Goal: Navigation & Orientation: Understand site structure

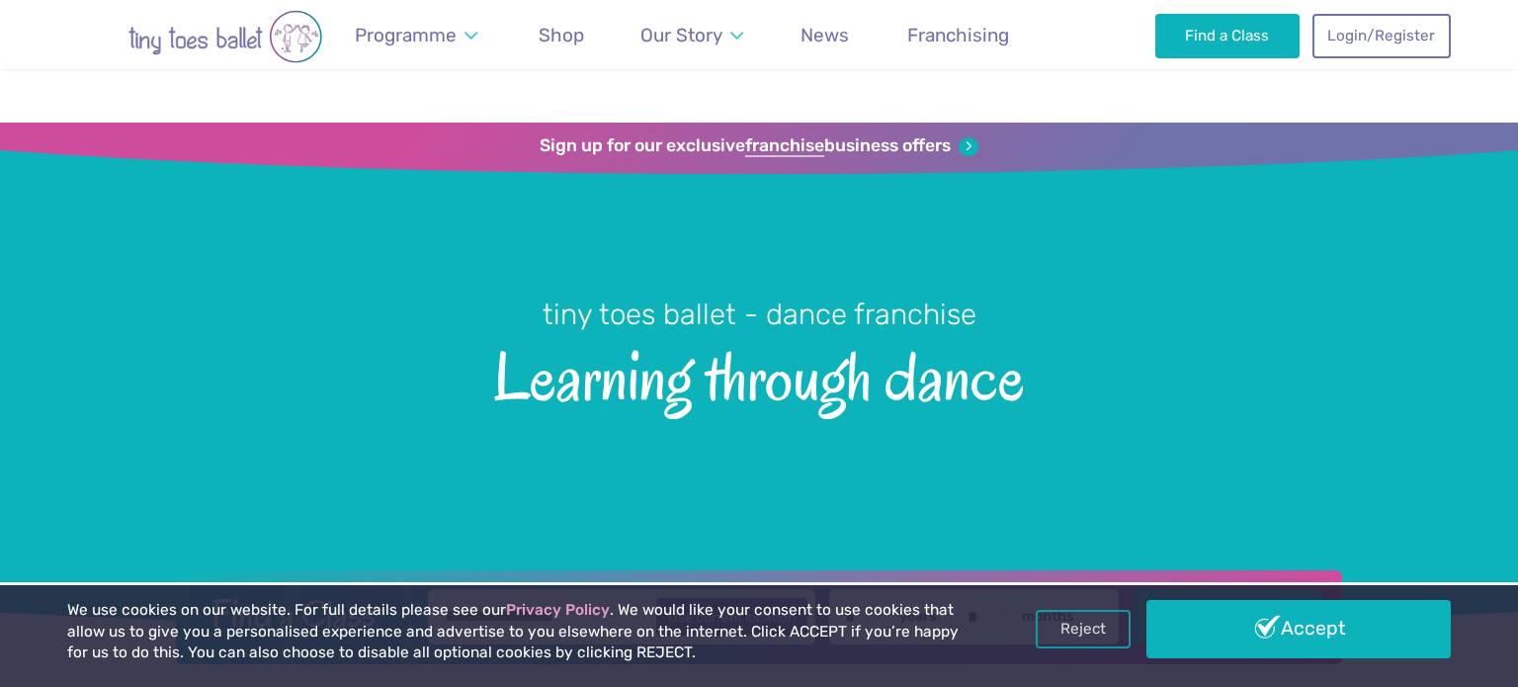
scroll to position [330, 0]
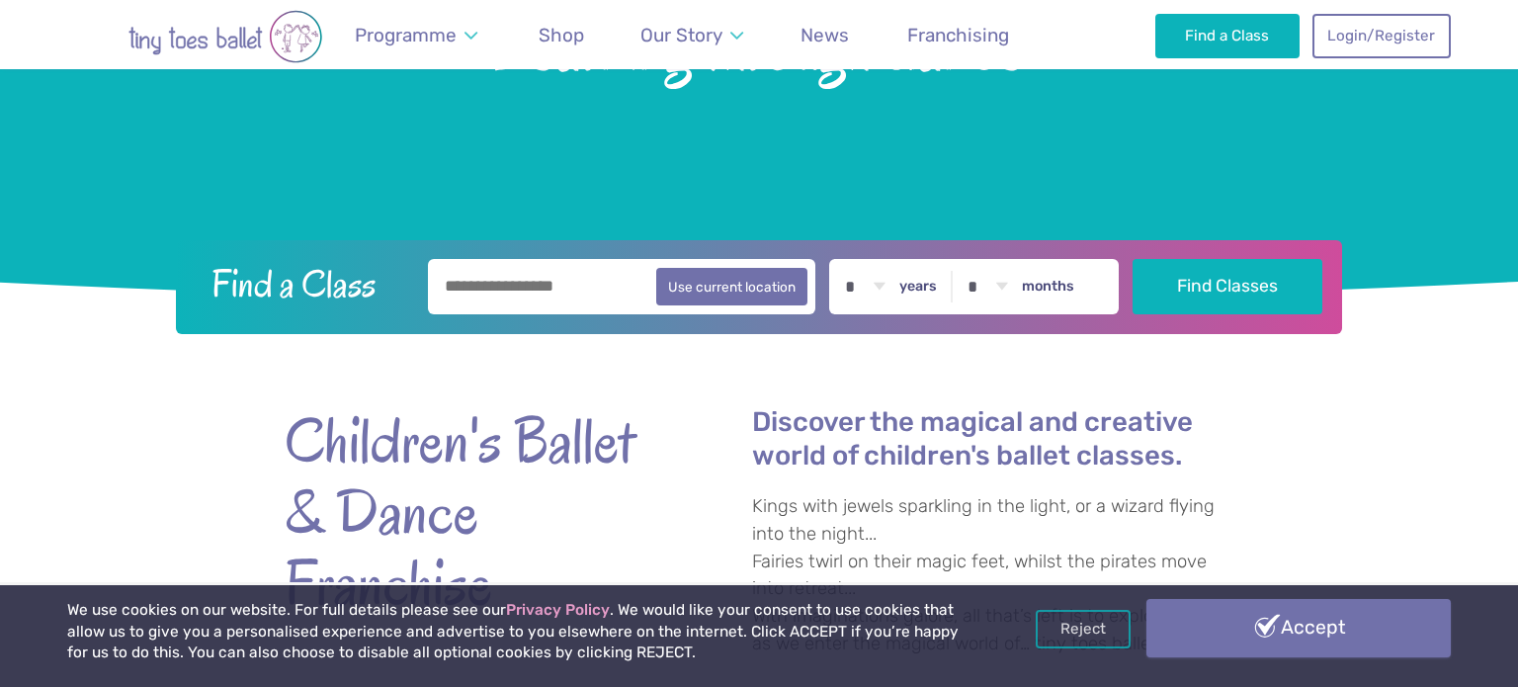
click at [1318, 642] on link "Accept" at bounding box center [1298, 627] width 304 height 57
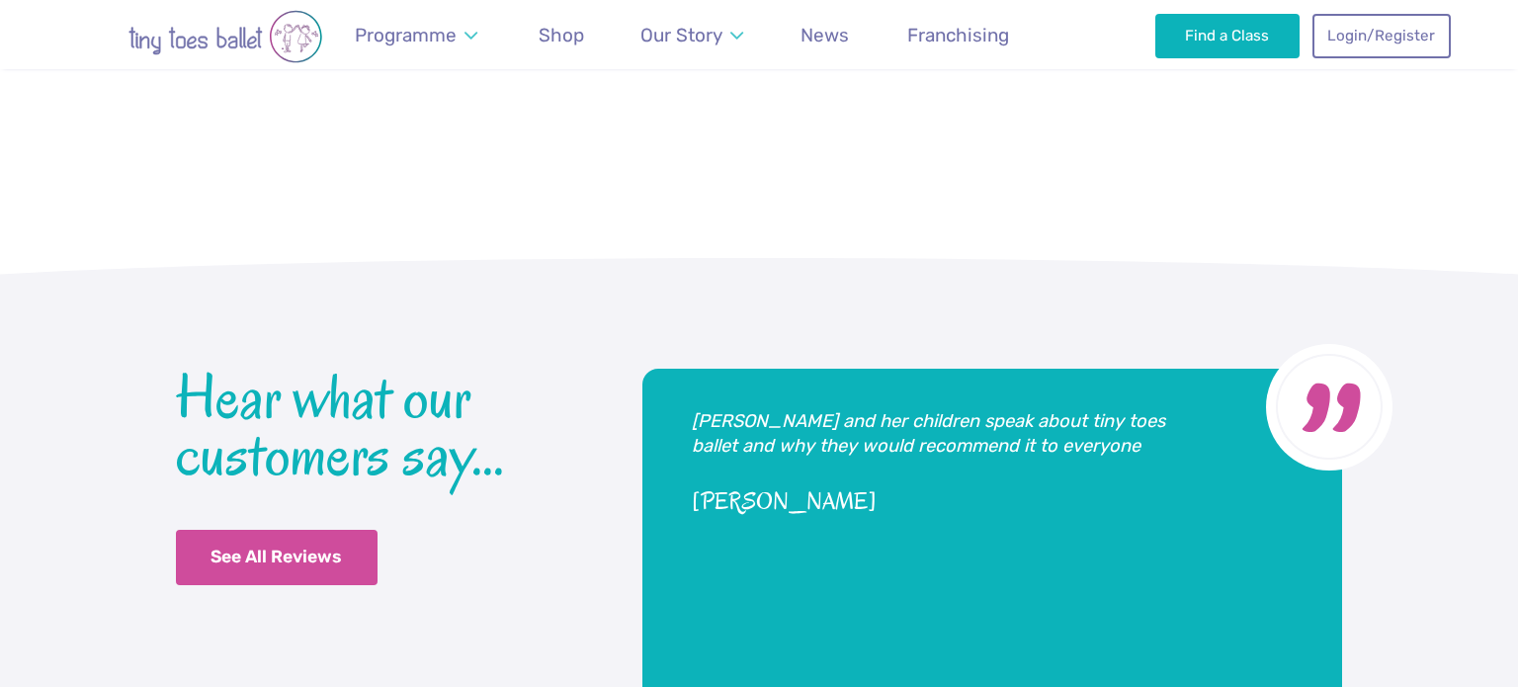
scroll to position [4681, 0]
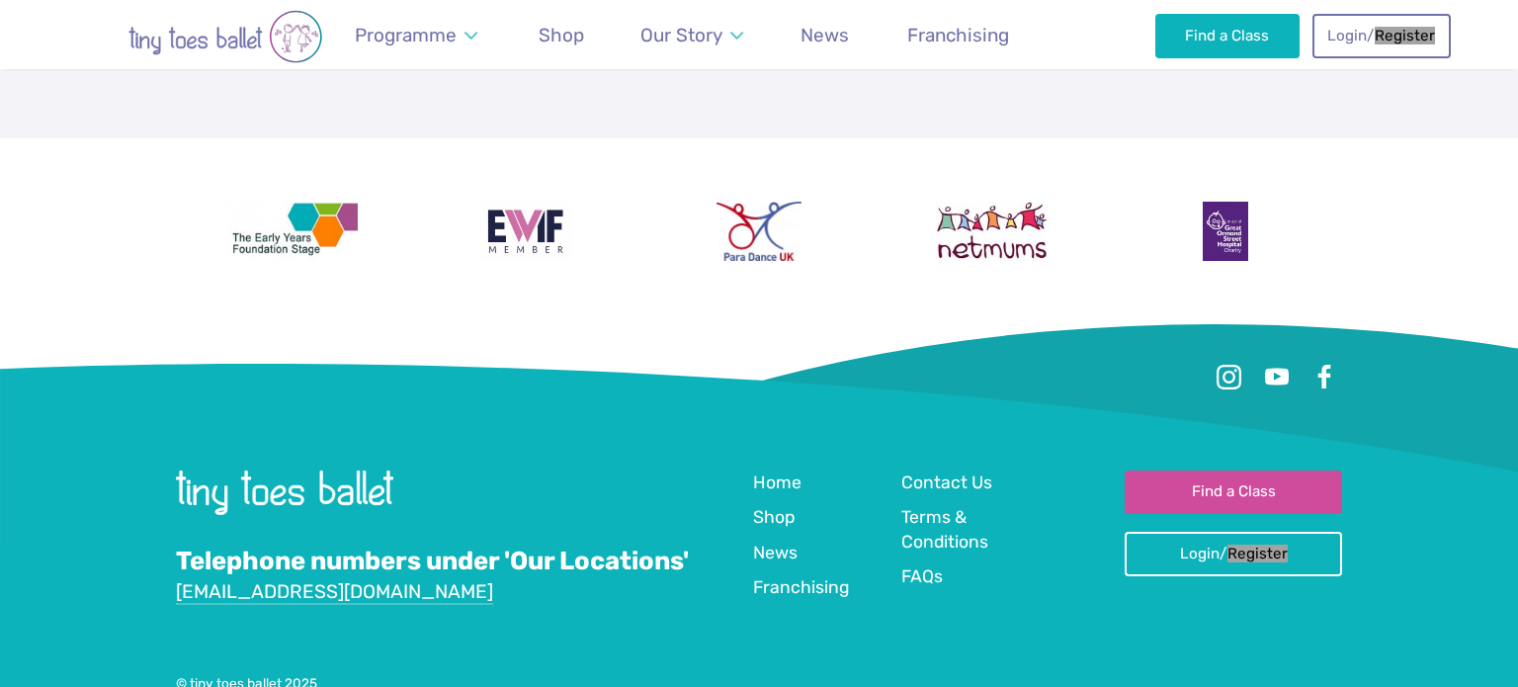
click at [442, 360] on ul at bounding box center [759, 378] width 1166 height 36
